Goal: Information Seeking & Learning: Understand process/instructions

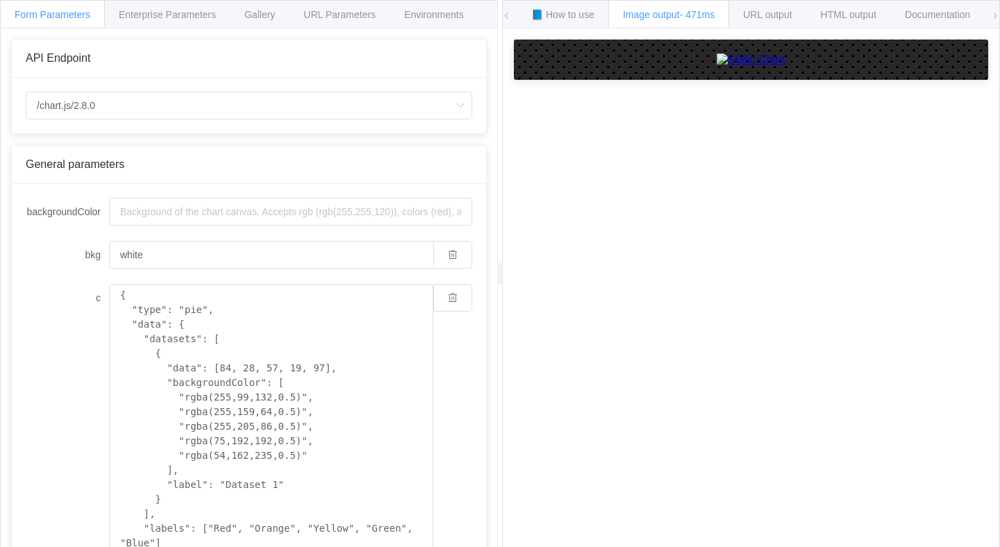
click at [184, 126] on div "/chart.js/2.8.0 /chart /chart.js/2.8.0" at bounding box center [249, 106] width 474 height 56
click at [184, 113] on input "/chart.js/2.8.0" at bounding box center [249, 106] width 447 height 28
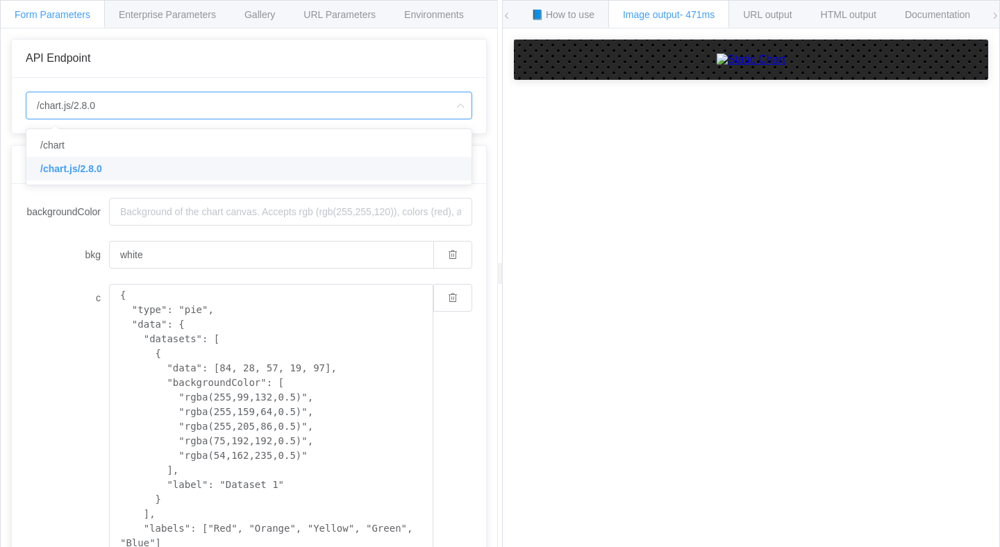
click at [40, 261] on label "bkg" at bounding box center [67, 255] width 83 height 28
click at [109, 261] on input "white" at bounding box center [271, 255] width 324 height 28
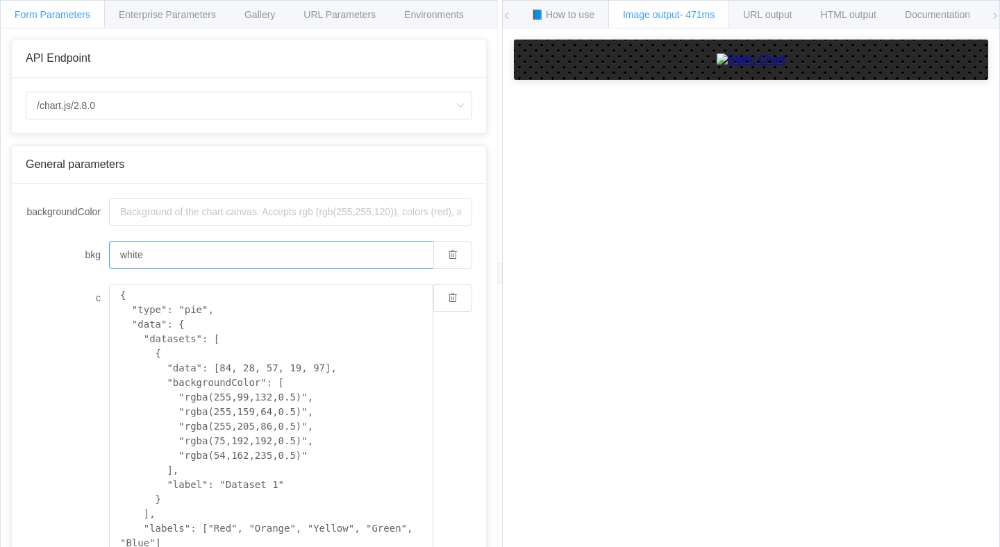
click at [172, 263] on input "white" at bounding box center [271, 255] width 324 height 28
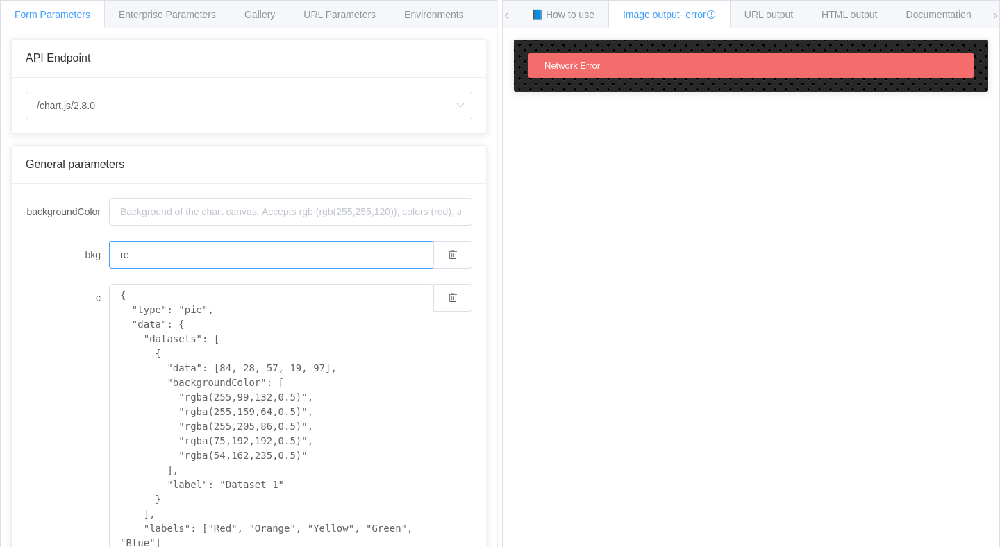
type input "r"
type input "R"
type input "b"
type input "w"
click at [193, 263] on input "w" at bounding box center [271, 255] width 324 height 28
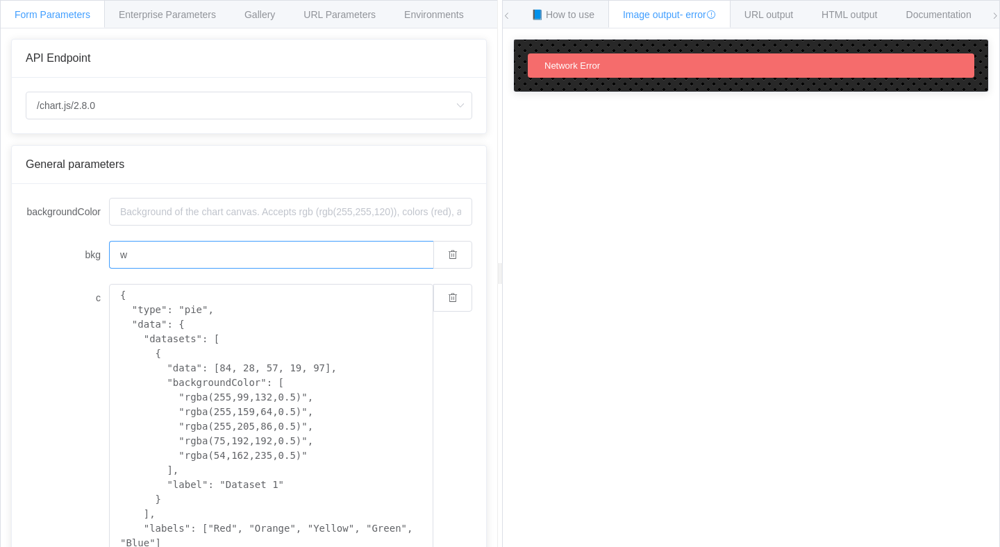
type input "white"
click at [168, 12] on span "Enterprise Parameters" at bounding box center [167, 14] width 97 height 11
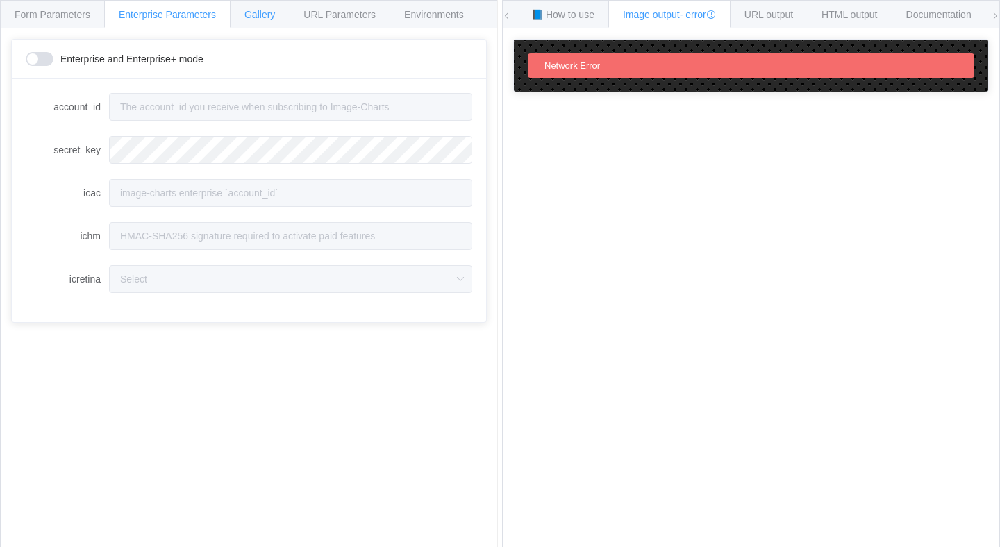
click at [250, 11] on span "Gallery" at bounding box center [259, 14] width 31 height 11
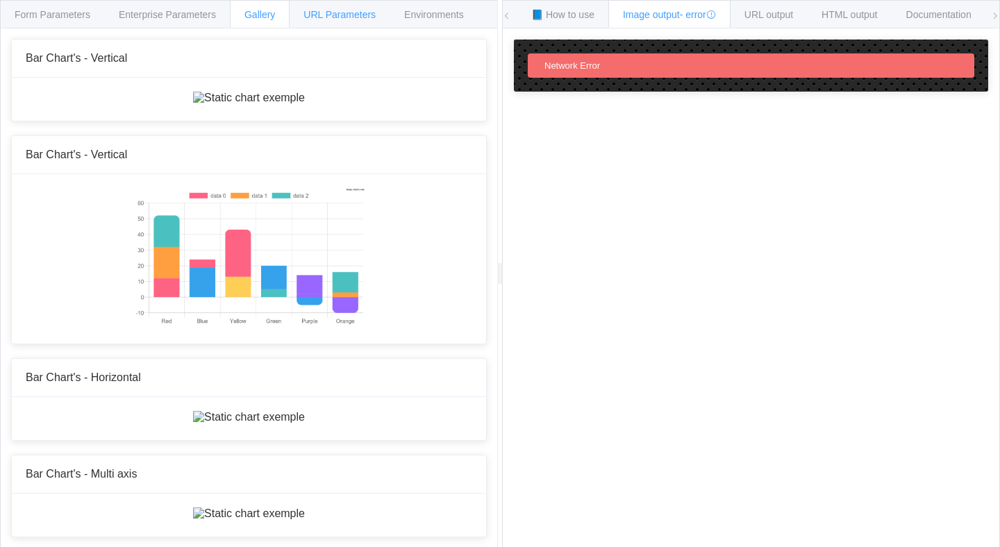
click at [335, 14] on span "URL Parameters" at bounding box center [340, 14] width 72 height 11
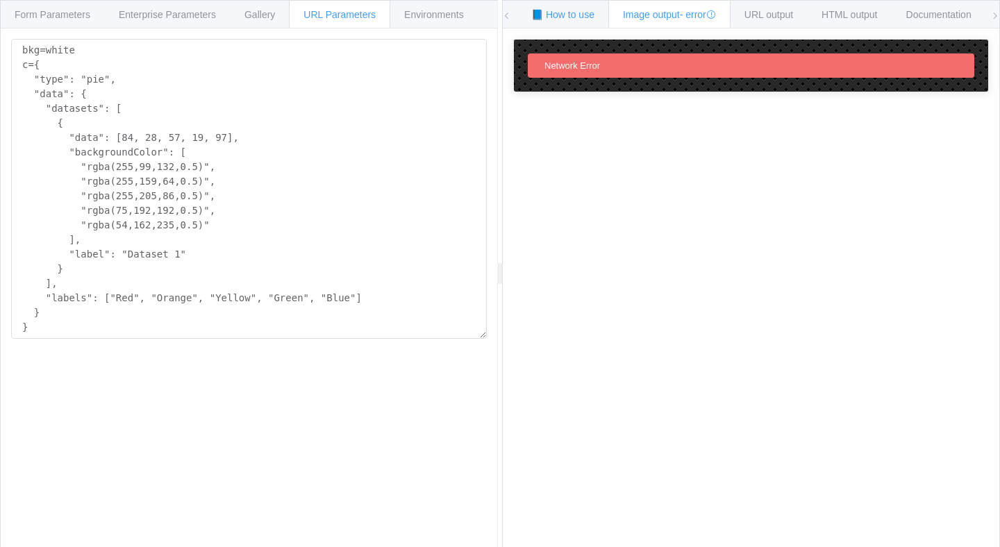
click at [535, 10] on span "📘 How to use" at bounding box center [562, 14] width 63 height 11
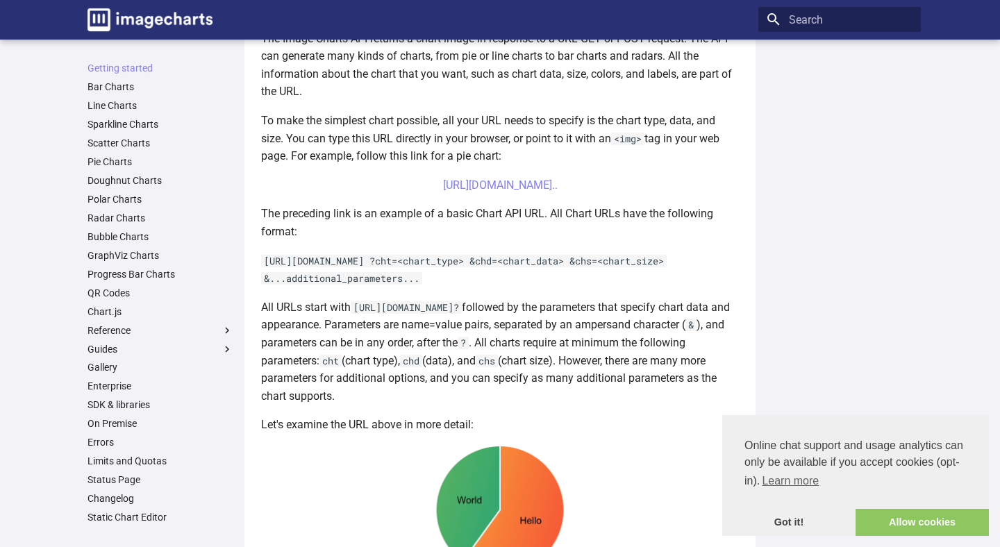
scroll to position [345, 0]
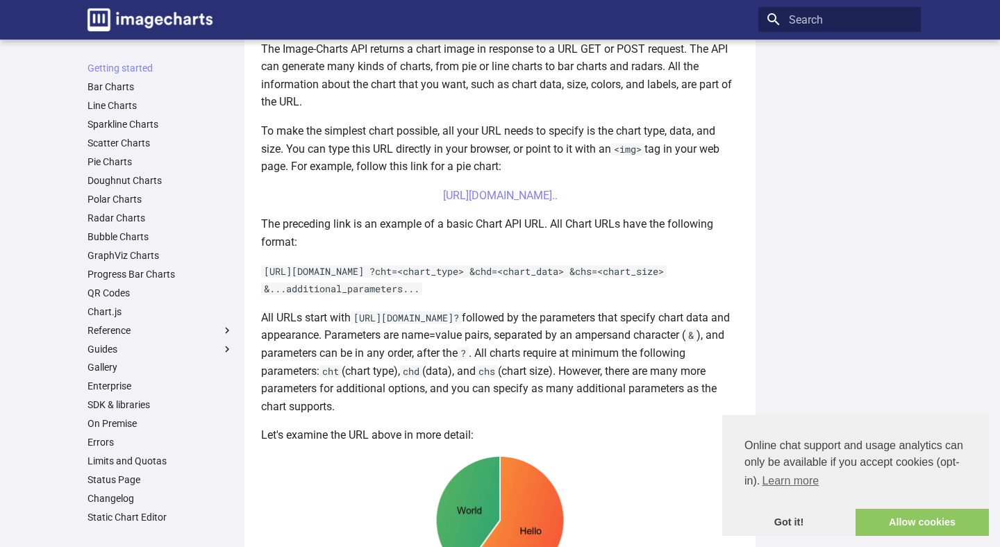
click at [108, 95] on ul "Getting started Bar Charts Line Charts Sparkline Charts Scatter Charts Pie Char…" at bounding box center [160, 293] width 163 height 462
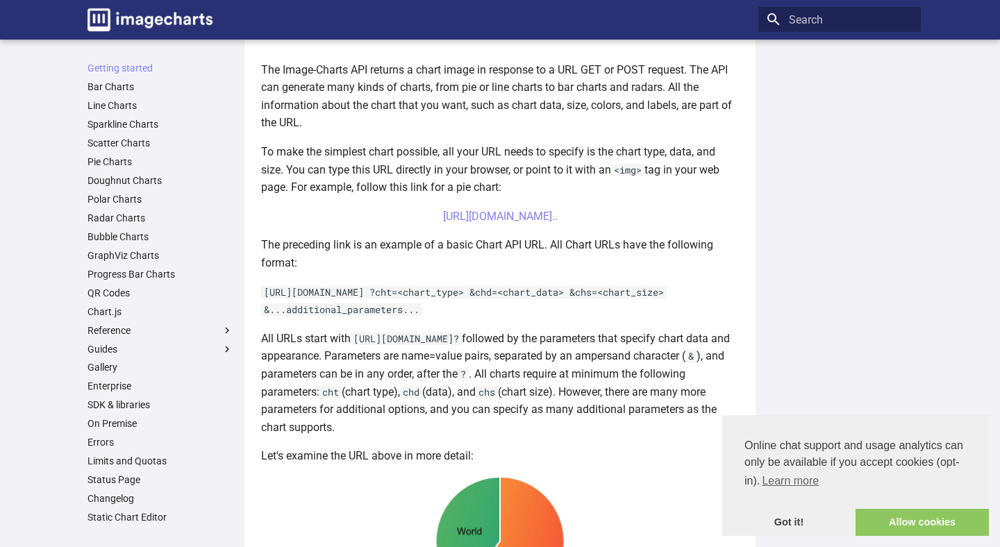
scroll to position [320, 0]
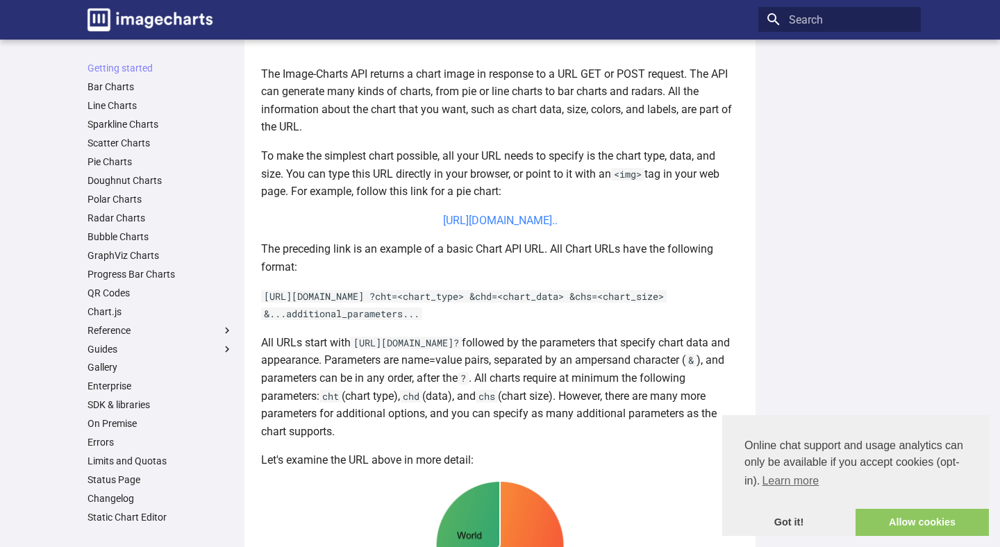
click at [533, 227] on link "https://image-charts.com/chart?chs=700x190&chd=t:60,40&cht=p3&chl=Hello%7CWorld…" at bounding box center [500, 220] width 115 height 13
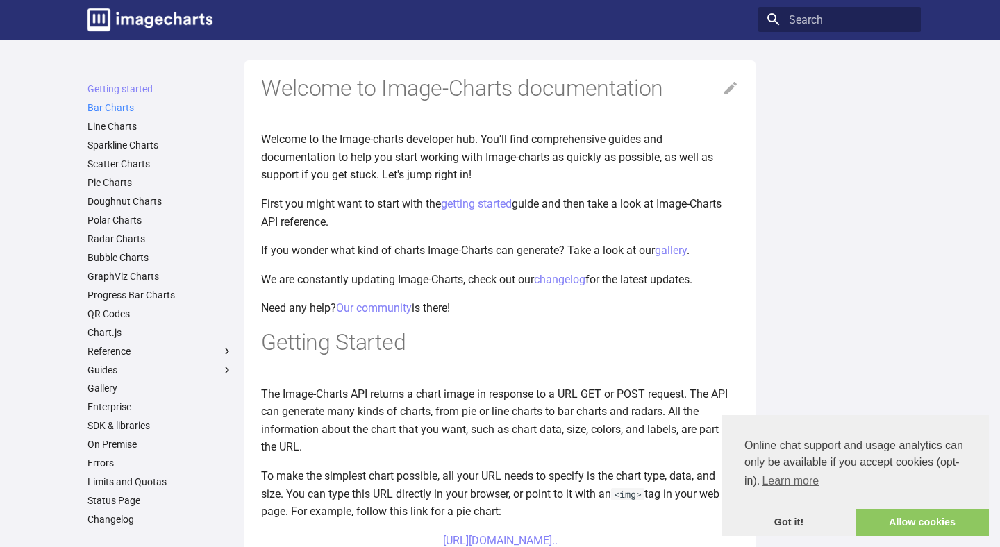
click at [122, 109] on link "Bar Charts" at bounding box center [161, 107] width 146 height 13
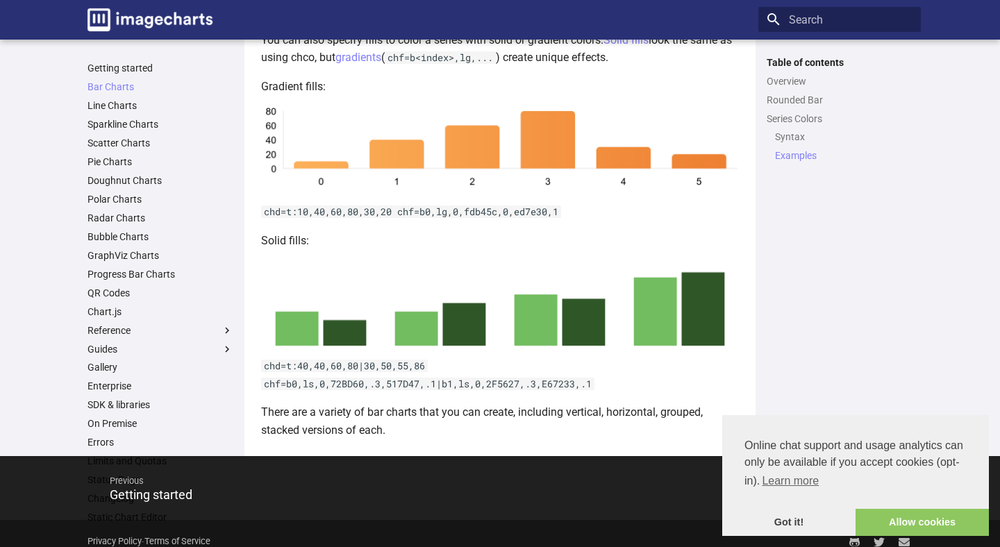
scroll to position [2710, 0]
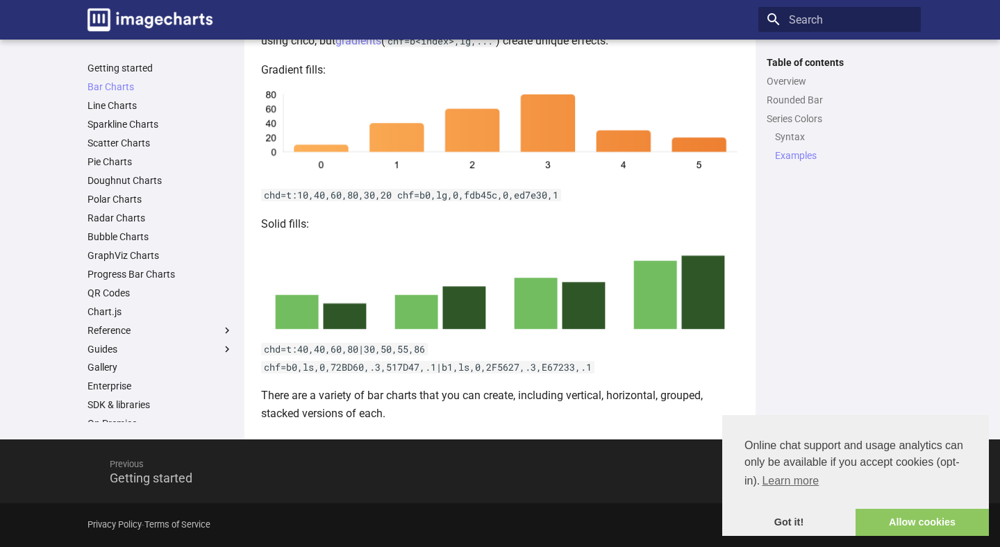
click at [169, 473] on span "Previous" at bounding box center [290, 464] width 388 height 33
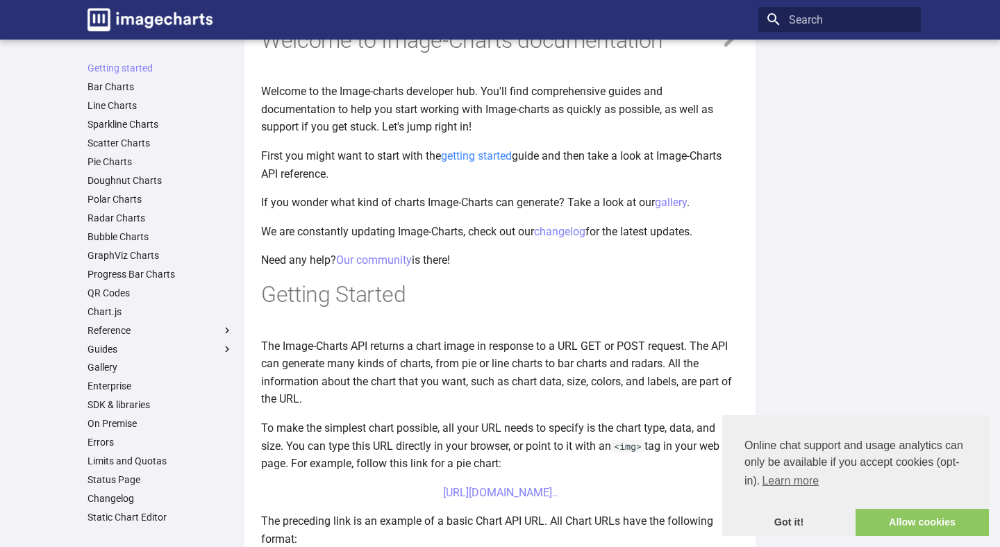
click at [465, 160] on link "getting started" at bounding box center [476, 155] width 71 height 13
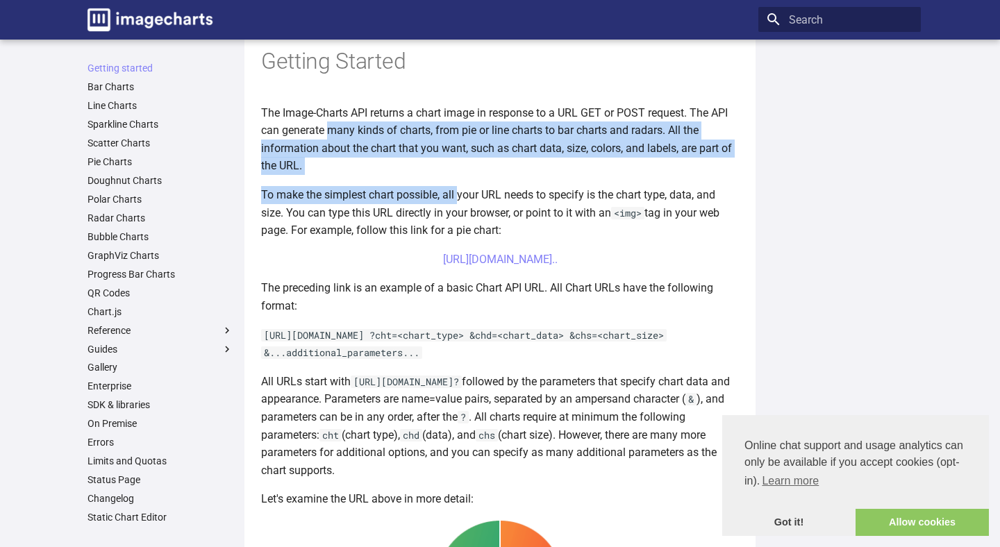
drag, startPoint x: 332, startPoint y: 131, endPoint x: 458, endPoint y: 198, distance: 143.2
click at [458, 198] on article "Welcome to Image-Charts documentation Welcome to the Image-charts developer hub…" at bounding box center [500, 419] width 478 height 1280
click at [458, 198] on p "To make the simplest chart possible, all your URL needs to specify is the chart…" at bounding box center [500, 212] width 478 height 53
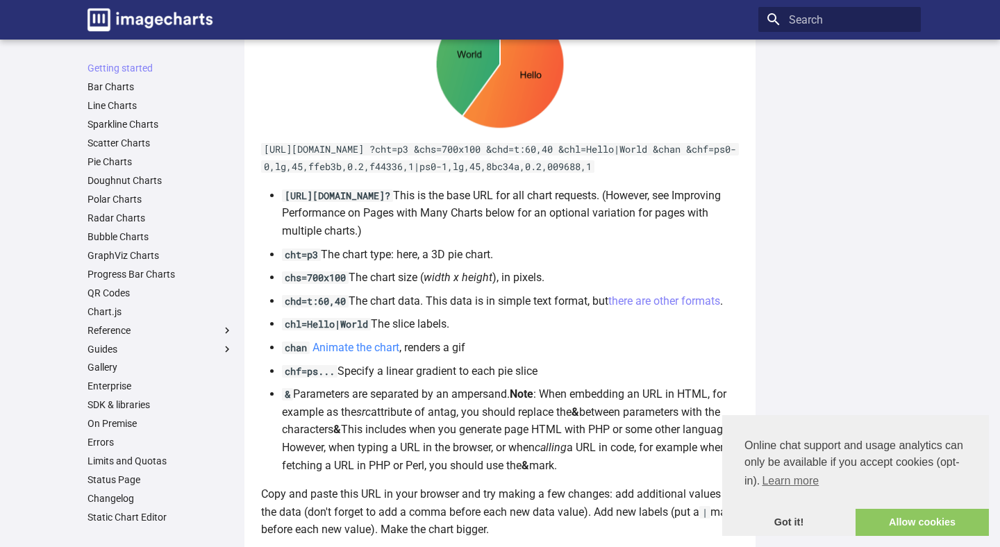
scroll to position [936, 0]
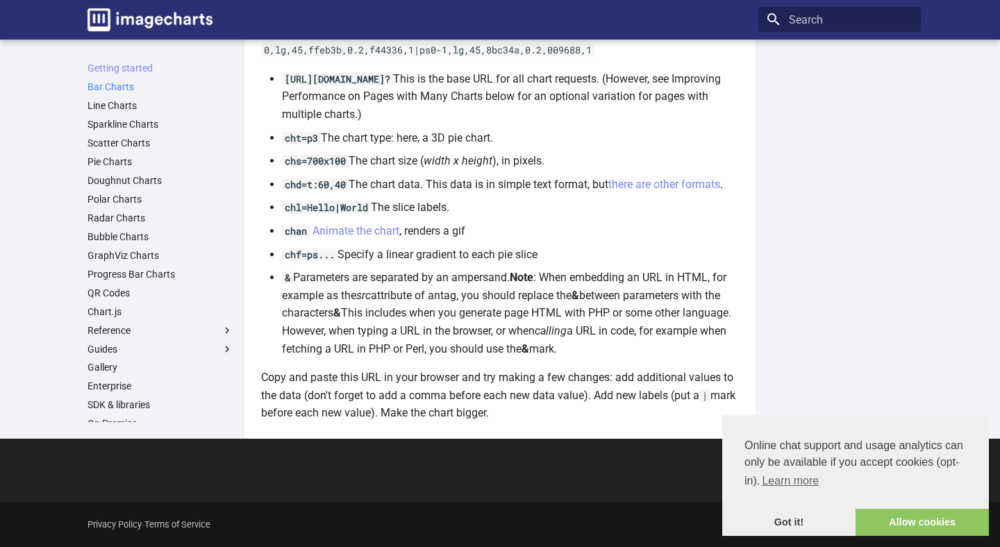
click at [114, 89] on link "Bar Charts" at bounding box center [161, 87] width 146 height 13
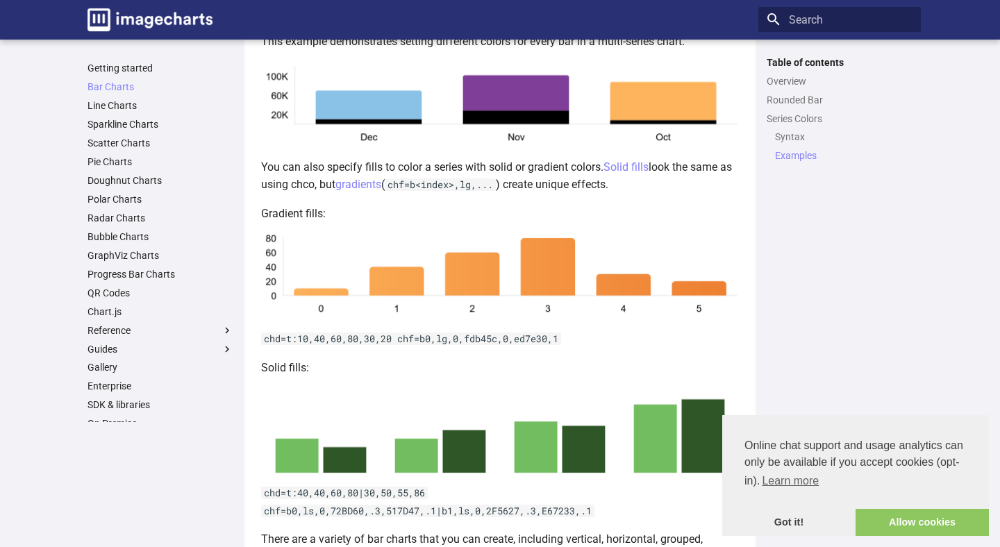
scroll to position [2710, 0]
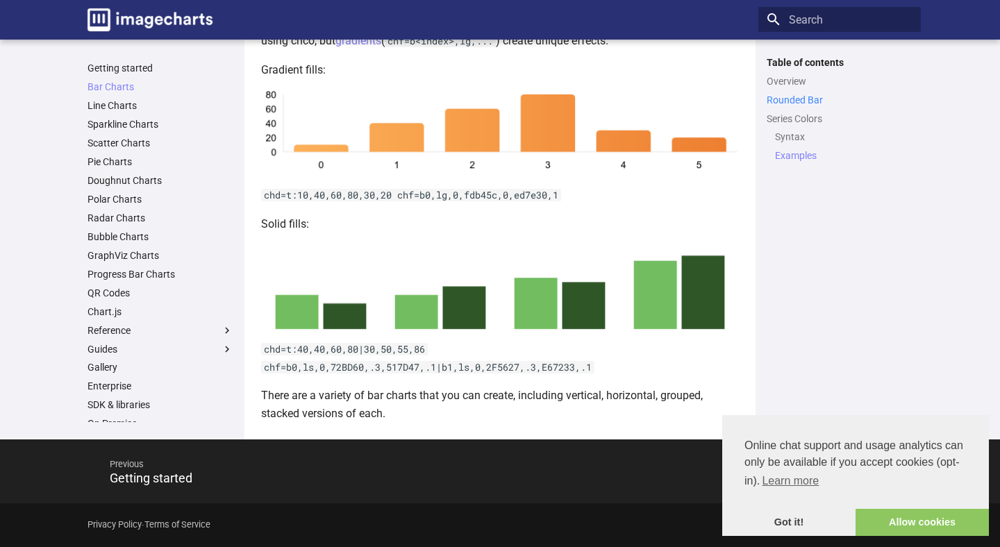
click at [804, 99] on link "Rounded Bar" at bounding box center [840, 100] width 146 height 13
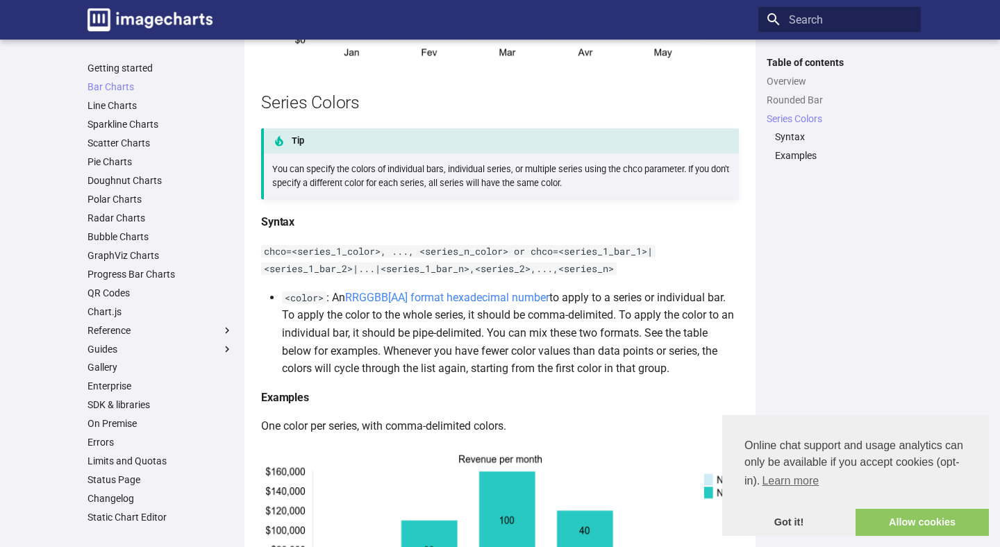
scroll to position [1645, 0]
